Goal: Information Seeking & Learning: Learn about a topic

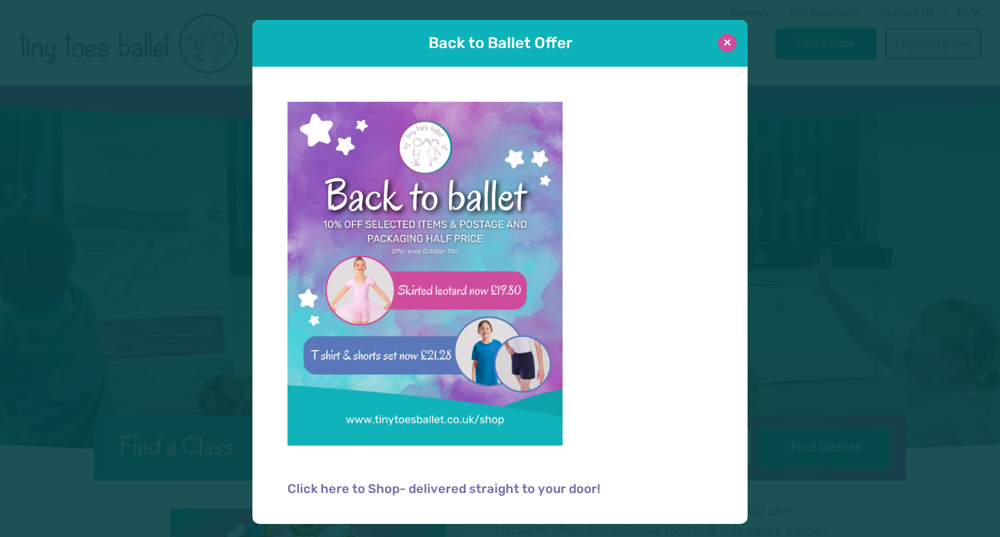
click at [727, 50] on button at bounding box center [727, 43] width 19 height 19
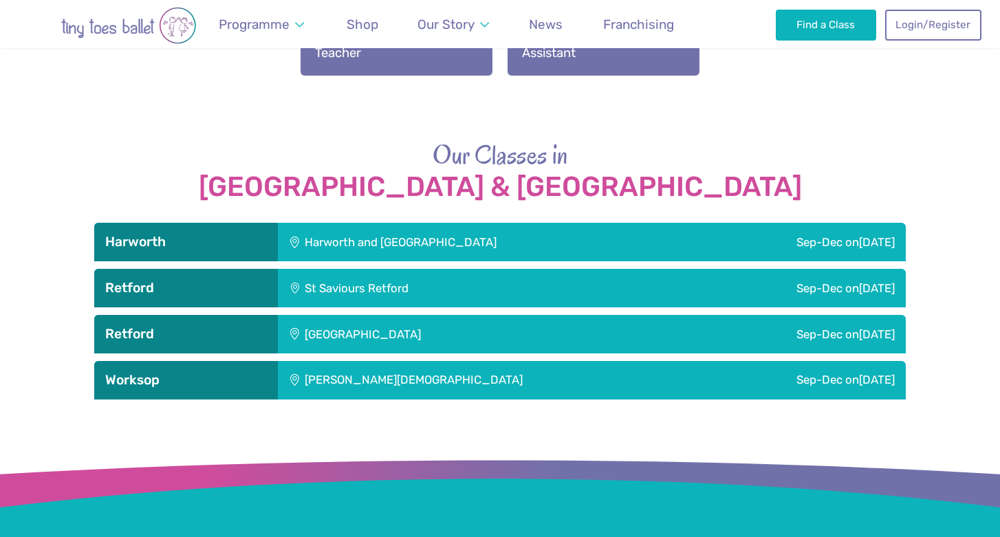
scroll to position [1957, 0]
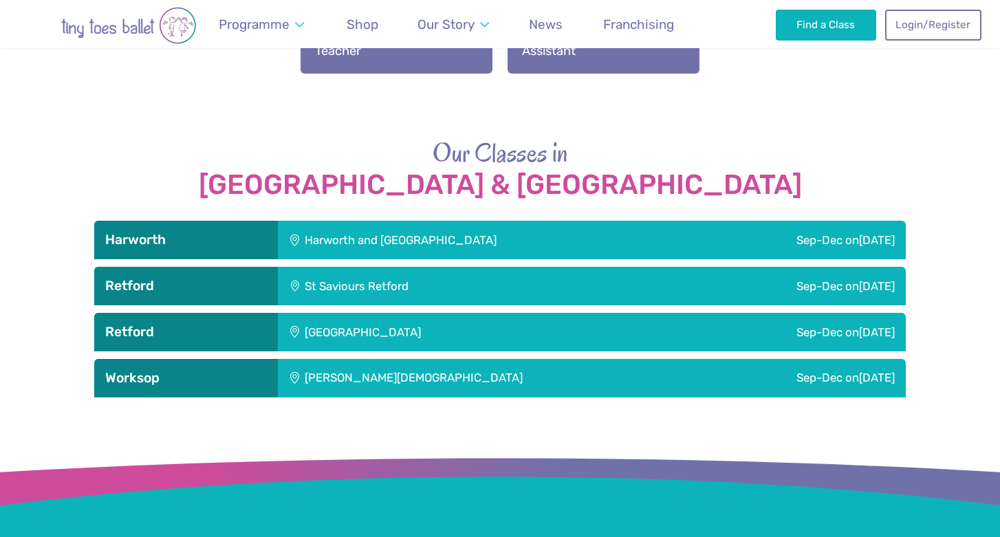
click at [517, 321] on div "[GEOGRAPHIC_DATA]" at bounding box center [454, 332] width 352 height 39
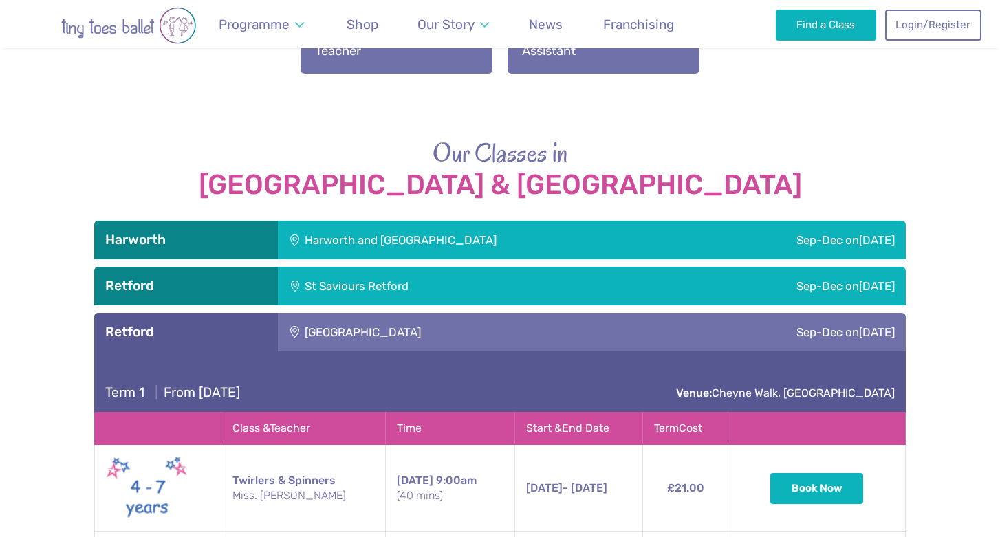
click at [555, 221] on div "Harworth and [GEOGRAPHIC_DATA]" at bounding box center [484, 240] width 412 height 39
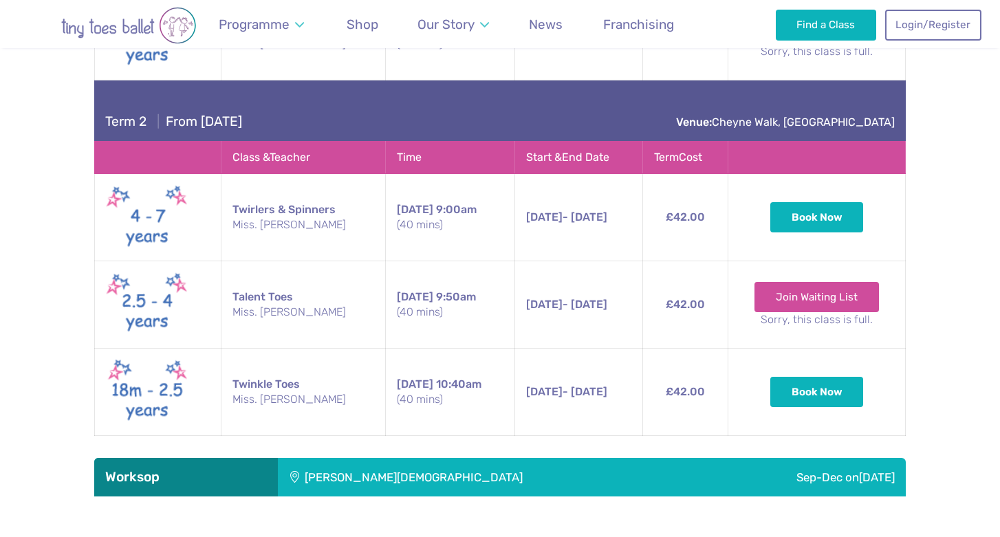
scroll to position [3140, 0]
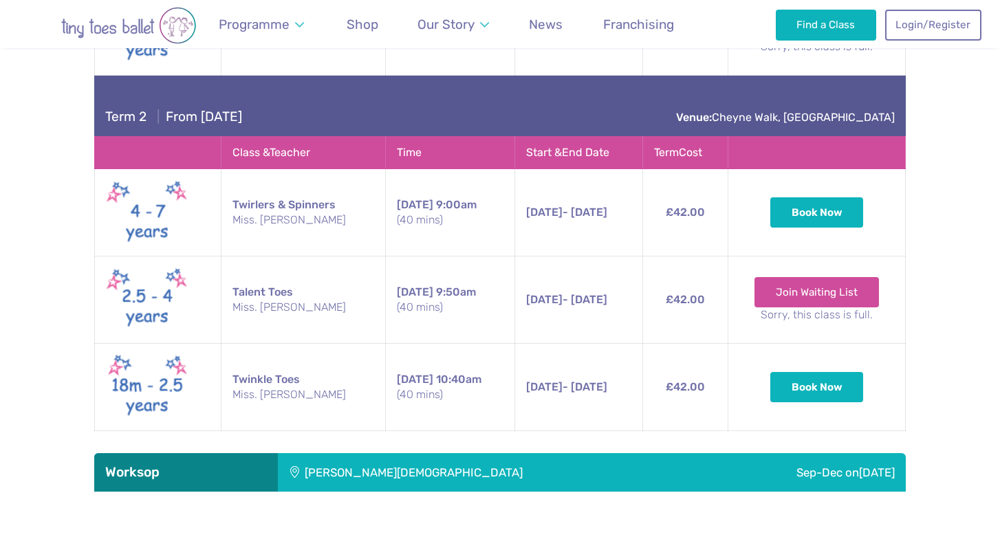
click at [452, 453] on div "[PERSON_NAME][DEMOGRAPHIC_DATA]" at bounding box center [491, 472] width 427 height 39
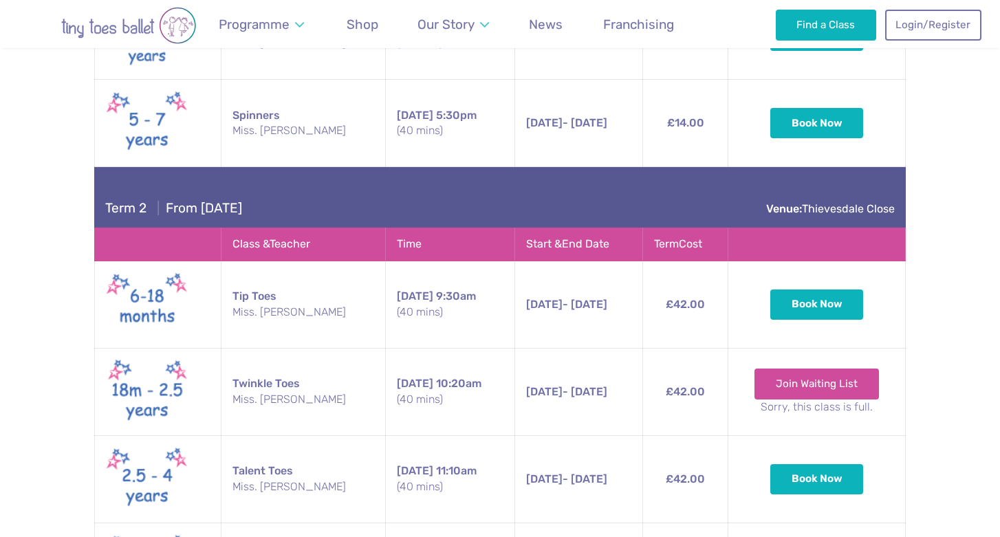
scroll to position [4078, 0]
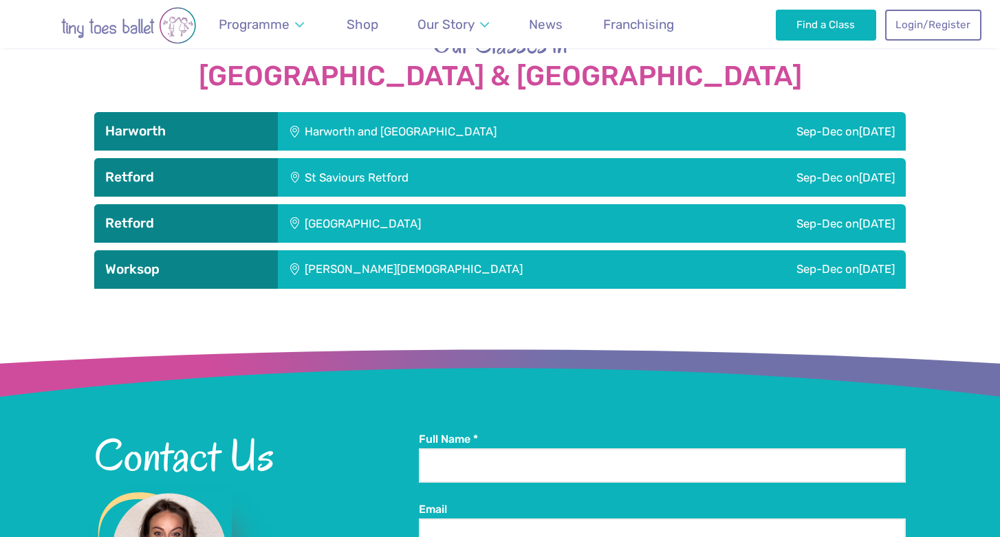
scroll to position [2065, 0]
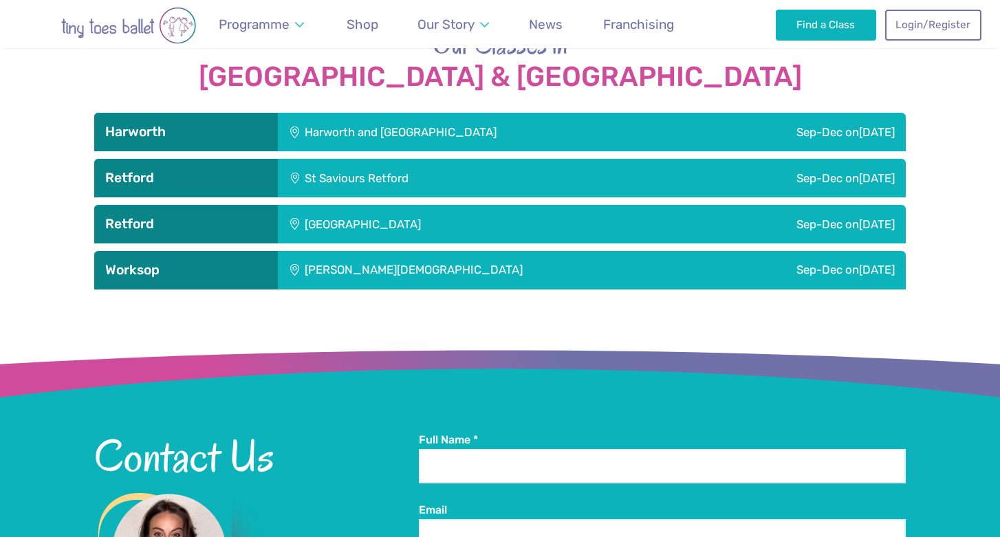
click at [295, 205] on div "[GEOGRAPHIC_DATA]" at bounding box center [454, 224] width 352 height 39
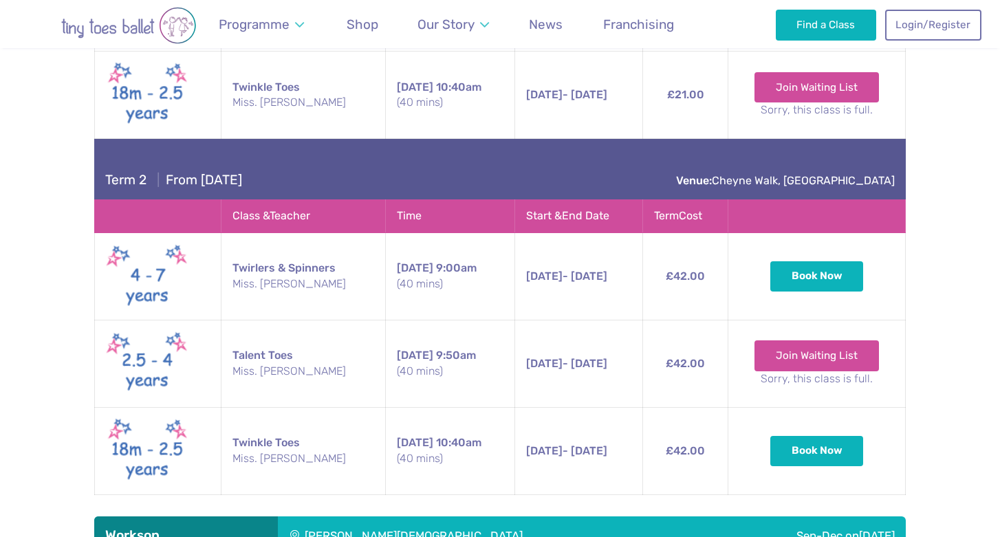
scroll to position [2526, 0]
